Goal: Task Accomplishment & Management: Use online tool/utility

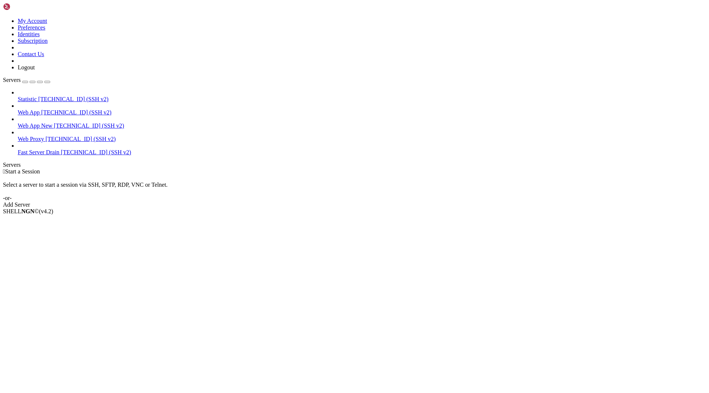
click at [44, 123] on span "Web App New" at bounding box center [35, 126] width 35 height 6
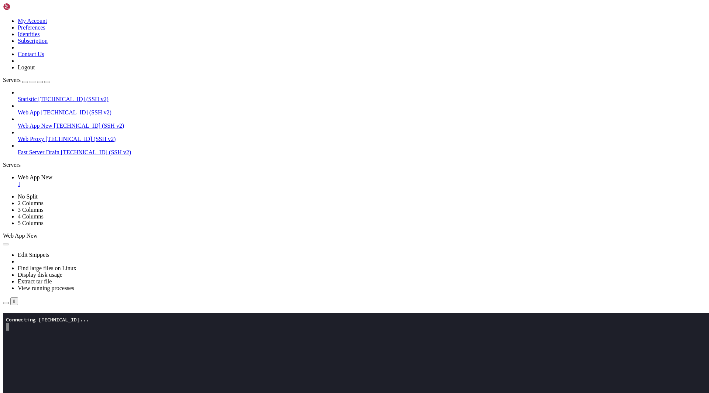
click at [28, 320] on link "Subscribe" at bounding box center [15, 323] width 25 height 6
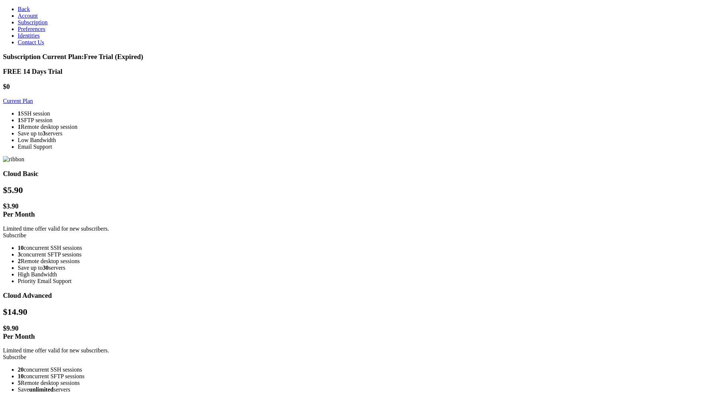
click at [26, 354] on link "Subscribe" at bounding box center [14, 357] width 23 height 6
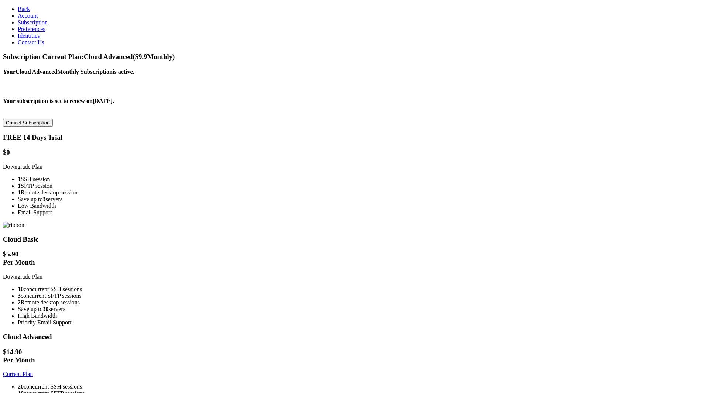
click at [18, 9] on span "Back" at bounding box center [24, 9] width 12 height 6
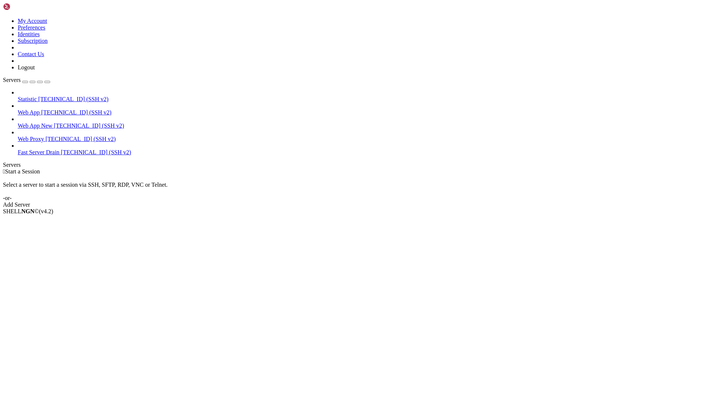
click at [43, 123] on span "Web App New" at bounding box center [35, 126] width 35 height 6
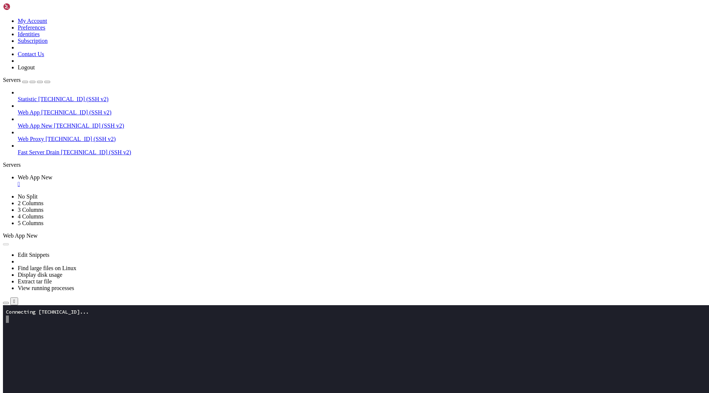
click at [49, 109] on span "[TECHNICAL_ID] (SSH v2)" at bounding box center [76, 112] width 70 height 6
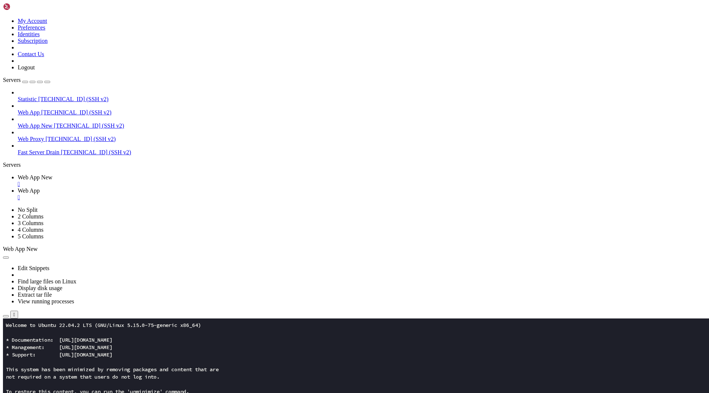
click at [49, 109] on span "[TECHNICAL_ID] (SSH v2)" at bounding box center [76, 112] width 70 height 6
click at [128, 174] on link "Web App New " at bounding box center [362, 180] width 688 height 13
click at [9, 315] on button "button" at bounding box center [6, 316] width 6 height 2
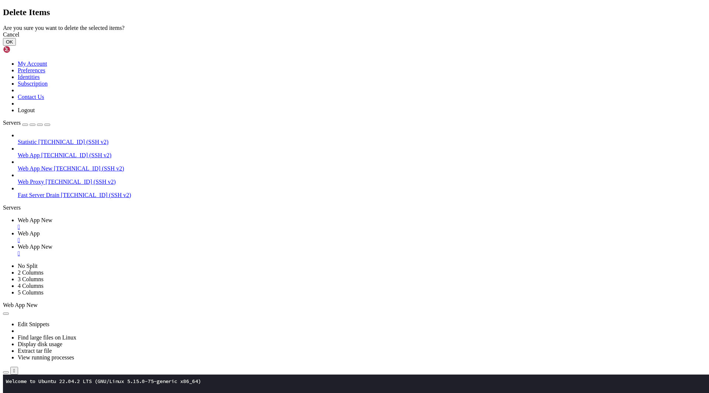
click at [16, 46] on button "OK" at bounding box center [9, 42] width 13 height 8
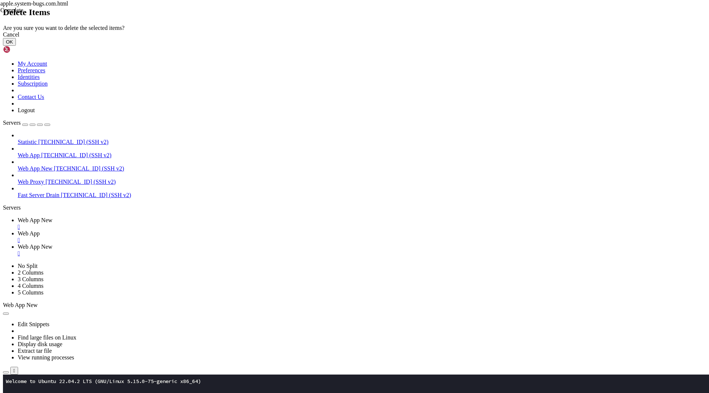
click at [442, 46] on div "Cancel OK" at bounding box center [354, 38] width 703 height 14
click at [16, 46] on button "OK" at bounding box center [9, 42] width 13 height 8
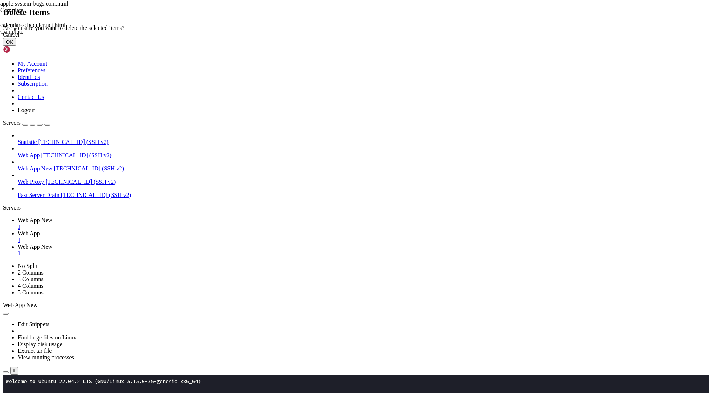
click at [16, 46] on button "OK" at bounding box center [9, 42] width 13 height 8
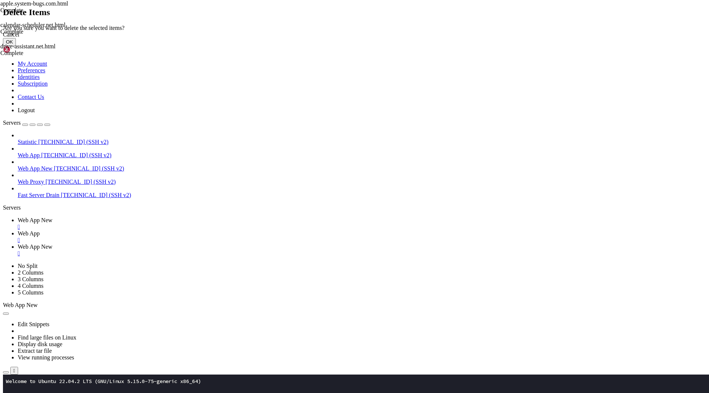
click at [16, 46] on button "OK" at bounding box center [9, 42] width 13 height 8
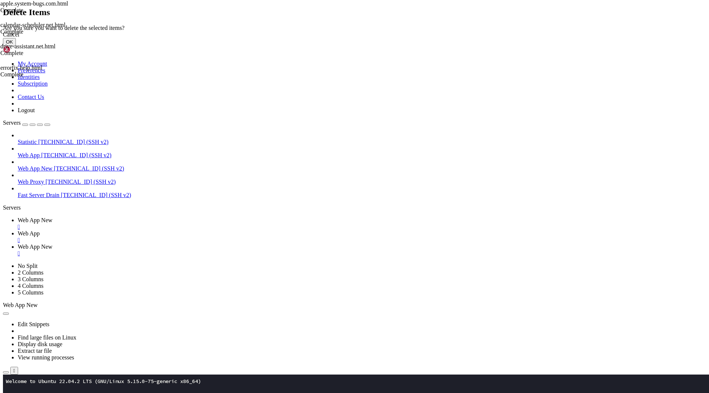
click at [16, 46] on button "OK" at bounding box center [9, 42] width 13 height 8
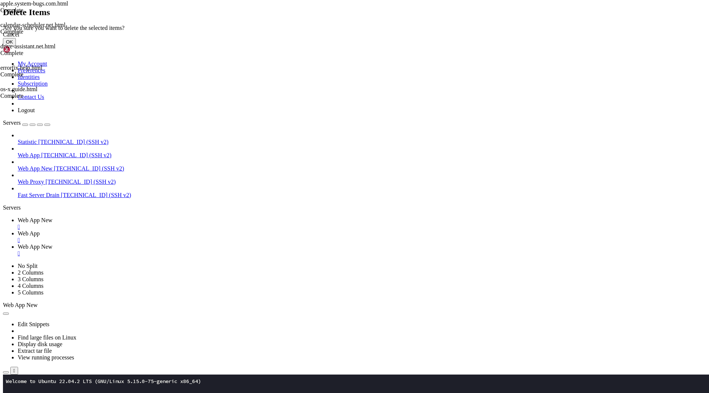
click at [16, 46] on button "OK" at bounding box center [9, 42] width 13 height 8
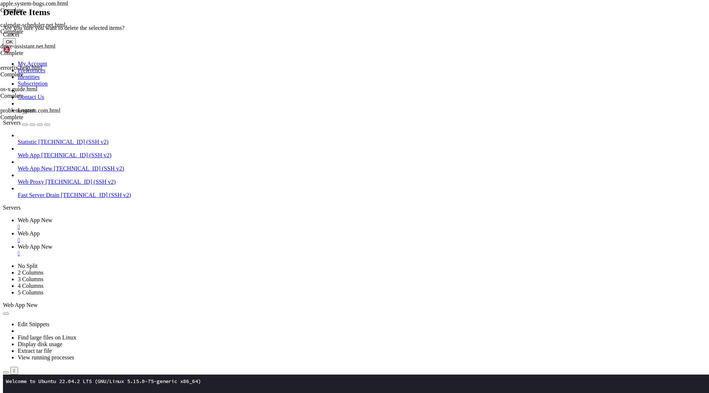
click at [16, 46] on button "OK" at bounding box center [9, 42] width 13 height 8
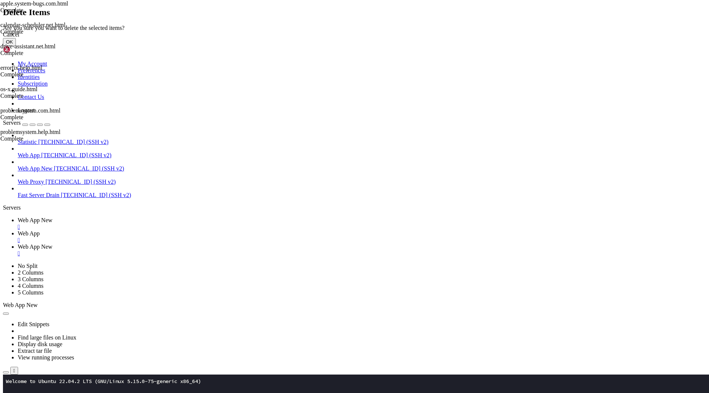
click at [16, 46] on button "OK" at bounding box center [9, 42] width 13 height 8
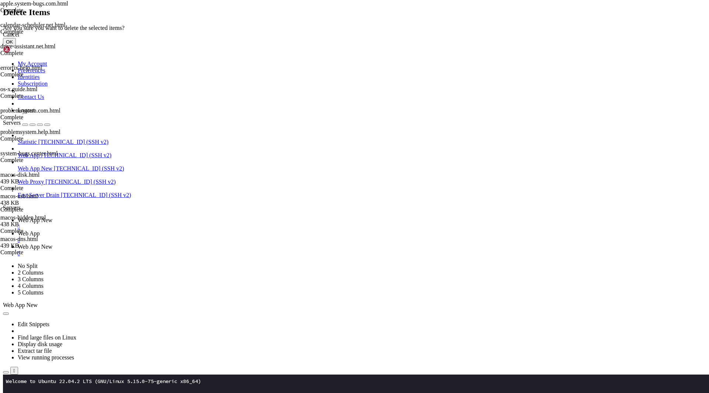
click at [16, 46] on button "OK" at bounding box center [9, 42] width 13 height 8
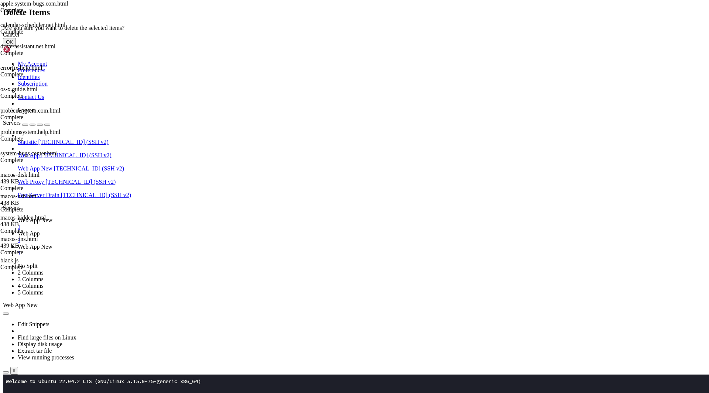
click at [16, 46] on button "OK" at bounding box center [9, 42] width 13 height 8
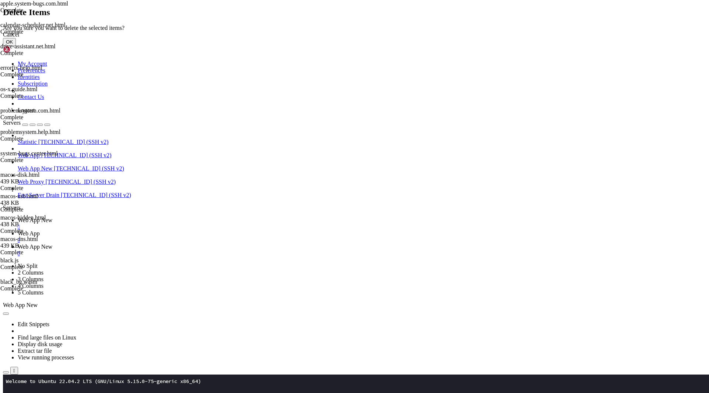
click at [16, 46] on button "OK" at bounding box center [9, 42] width 13 height 8
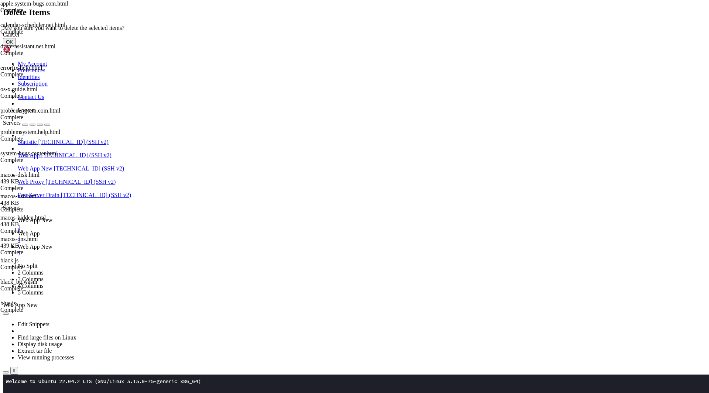
click at [16, 46] on button "OK" at bounding box center [9, 42] width 13 height 8
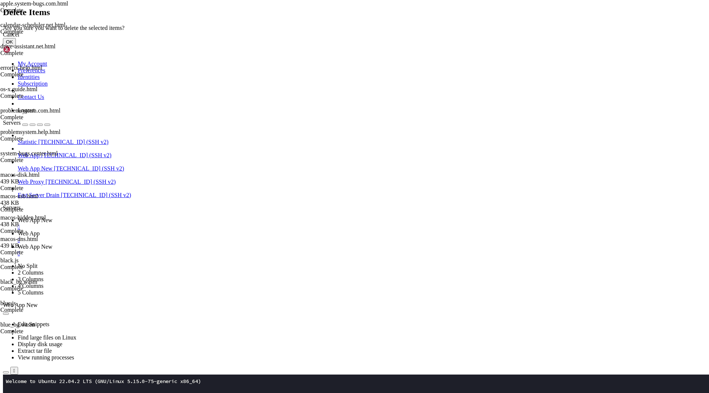
click at [16, 46] on button "OK" at bounding box center [9, 42] width 13 height 8
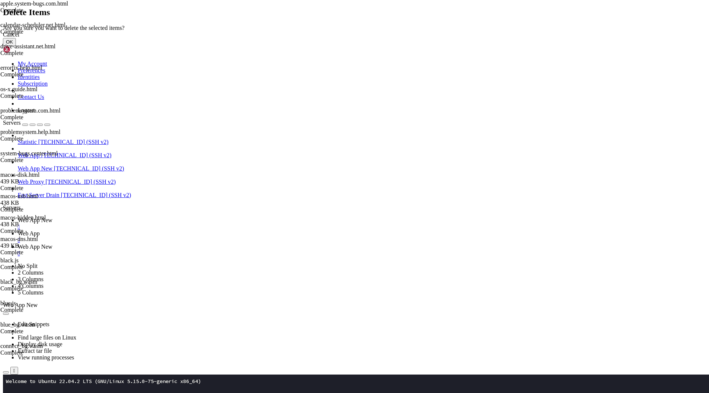
click at [16, 46] on button "OK" at bounding box center [9, 42] width 13 height 8
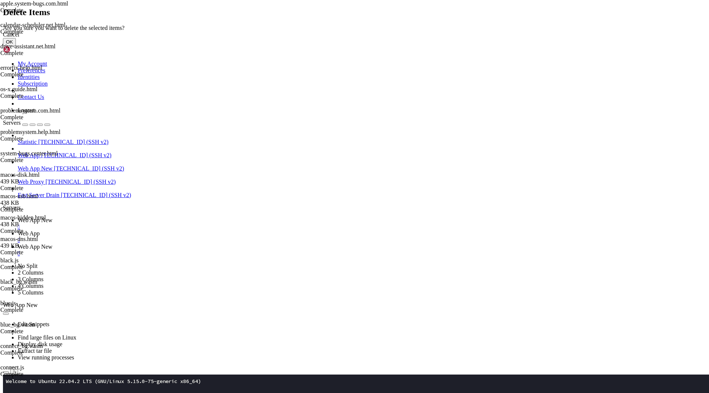
click at [16, 46] on button "OK" at bounding box center [9, 42] width 13 height 8
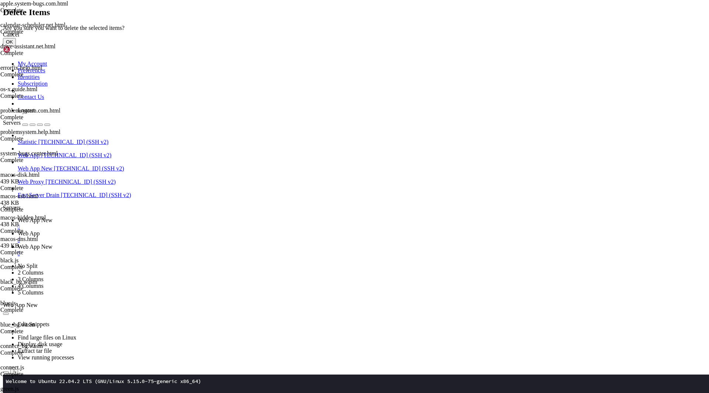
click at [16, 46] on button "OK" at bounding box center [9, 42] width 13 height 8
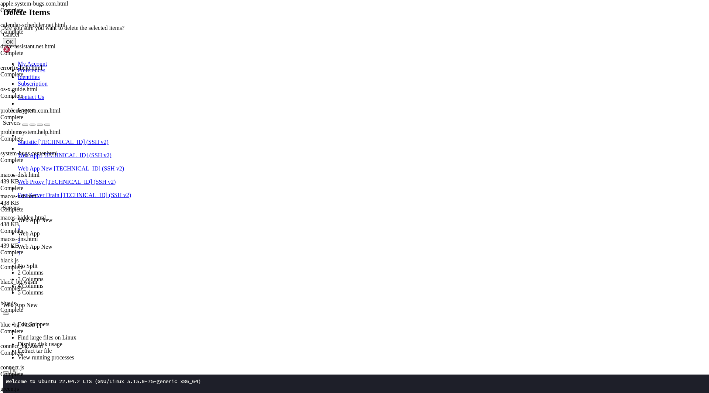
click at [16, 46] on button "OK" at bounding box center [9, 42] width 13 height 8
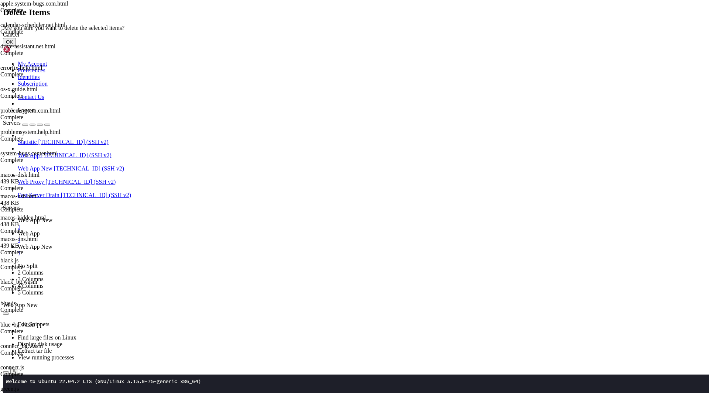
click at [16, 46] on button "OK" at bounding box center [9, 42] width 13 height 8
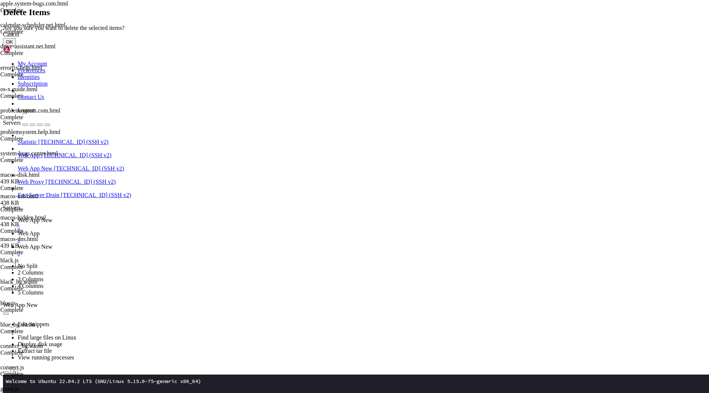
click at [16, 46] on button "OK" at bounding box center [9, 42] width 13 height 8
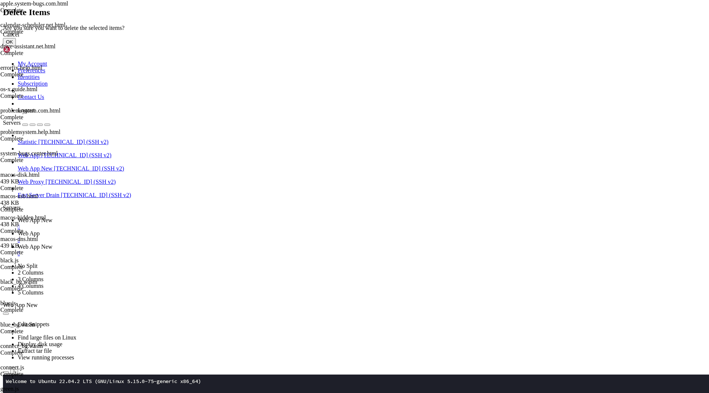
click at [16, 46] on button "OK" at bounding box center [9, 42] width 13 height 8
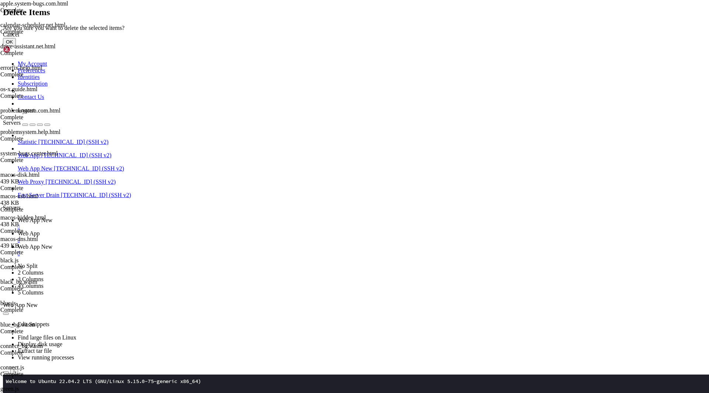
click at [16, 46] on button "OK" at bounding box center [9, 42] width 13 height 8
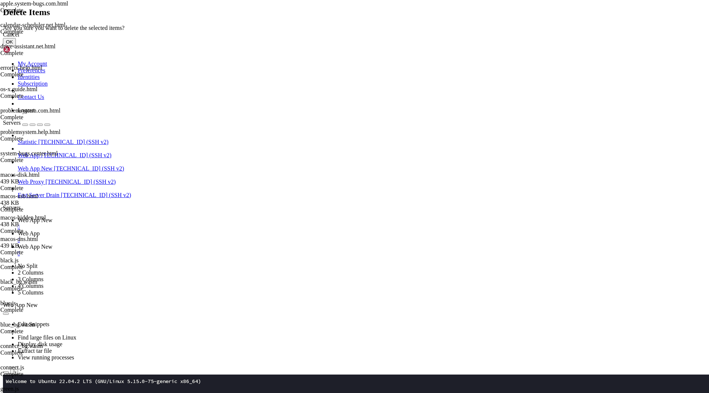
click at [16, 46] on button "OK" at bounding box center [9, 42] width 13 height 8
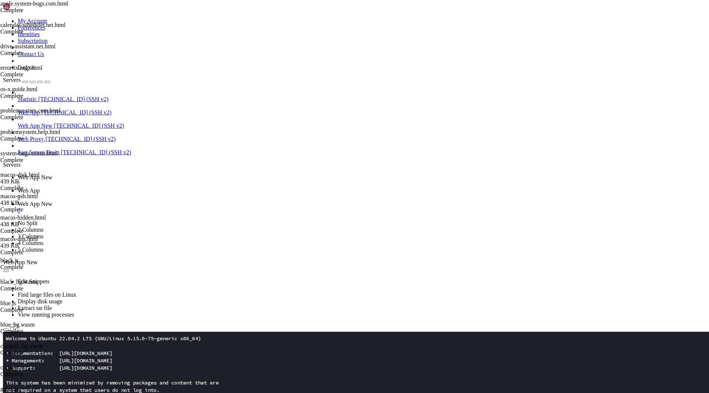
type input "/root/app"
